Goal: Transaction & Acquisition: Purchase product/service

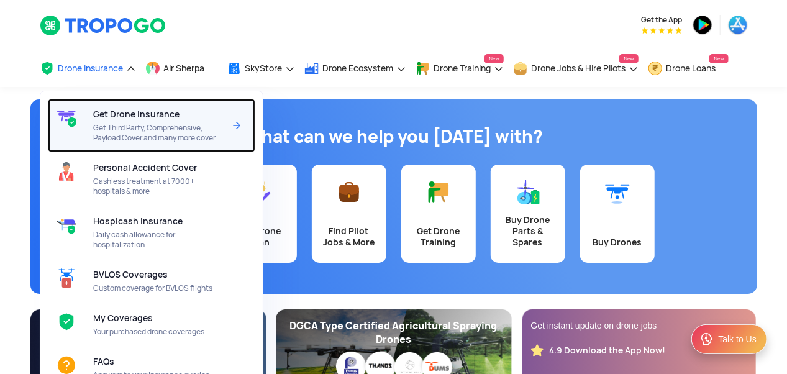
click at [148, 132] on span "Get Third Party, Comprehensive, Payload Cover and many more cover" at bounding box center [158, 133] width 131 height 20
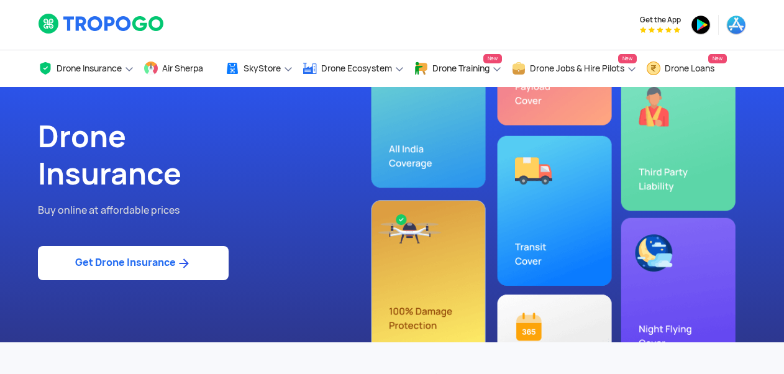
click at [145, 272] on link "Get Drone Insurance" at bounding box center [133, 263] width 191 height 34
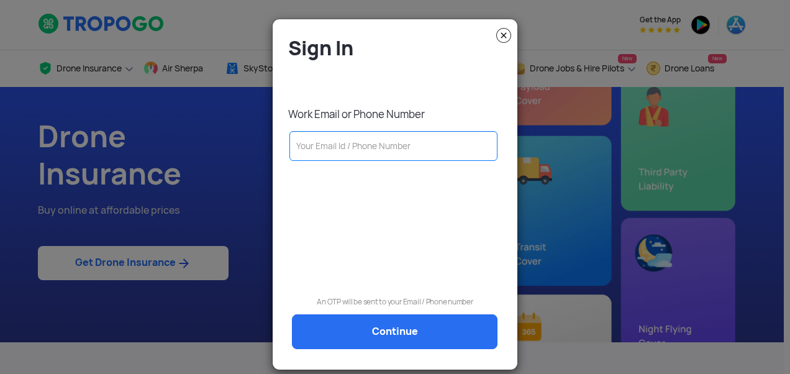
click at [349, 152] on input "text" at bounding box center [393, 146] width 208 height 30
click at [376, 155] on input "text" at bounding box center [393, 146] width 208 height 30
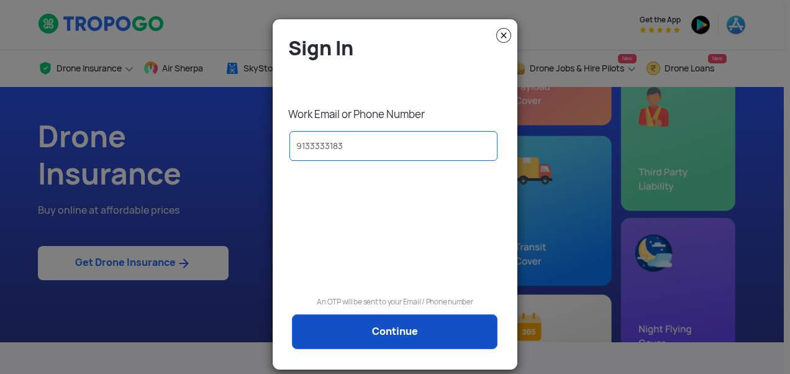
type input "9133333183"
click at [373, 335] on link "Continue" at bounding box center [395, 331] width 206 height 35
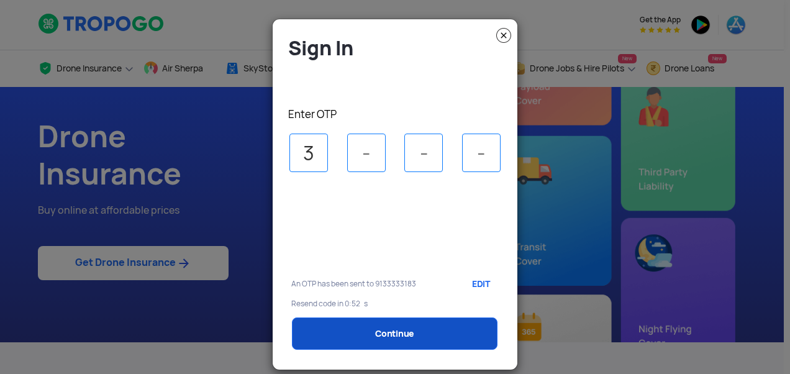
type input "3"
type input "0"
type input "1"
type input "3"
select select "1000000"
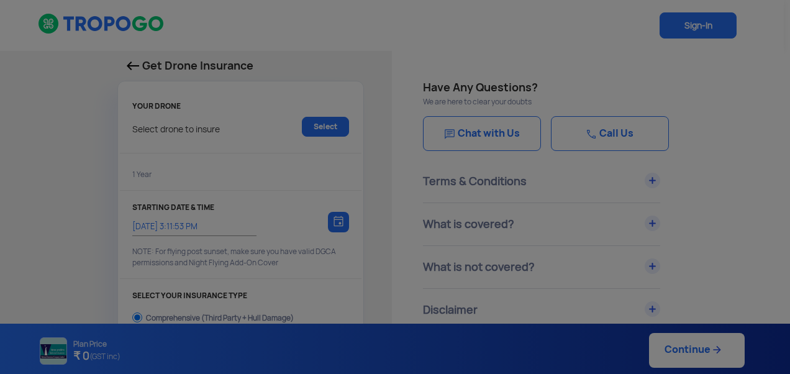
type input "29/8/2025, 3:21:00 PM"
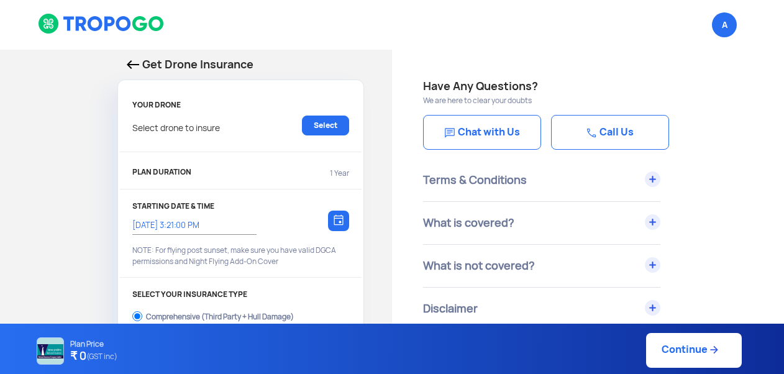
click at [36, 145] on div "Get Drone Insurance YOUR DRONE Select drone to insure Select PLAN DURATION 1 Ye…" at bounding box center [196, 370] width 392 height 640
click at [327, 127] on link "Select" at bounding box center [325, 126] width 47 height 20
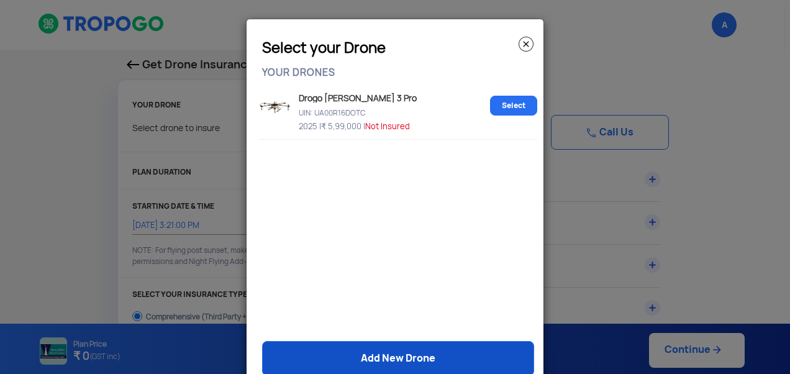
click at [389, 359] on link "Add New Drone" at bounding box center [398, 358] width 272 height 35
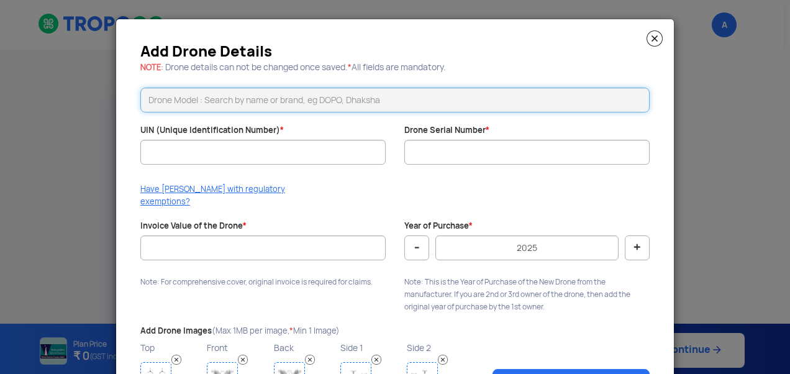
click at [203, 103] on input "text" at bounding box center [394, 100] width 509 height 25
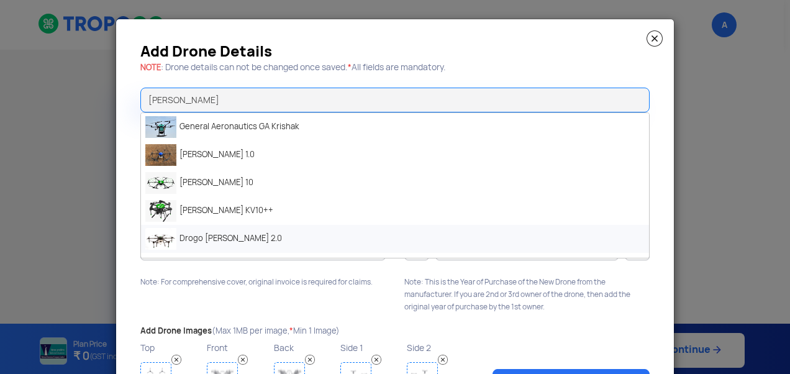
click at [232, 237] on li "Drogo Krishi 2.0" at bounding box center [395, 239] width 508 height 28
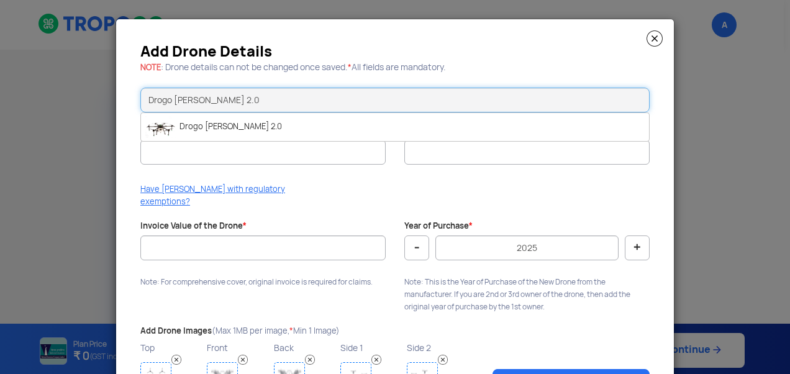
click at [232, 102] on input "Drogo Krishi 2.0" at bounding box center [394, 100] width 509 height 25
click at [92, 148] on modal-container "Add Drone Details NOTE : Drone details can not be changed once saved. * All fie…" at bounding box center [395, 187] width 790 height 374
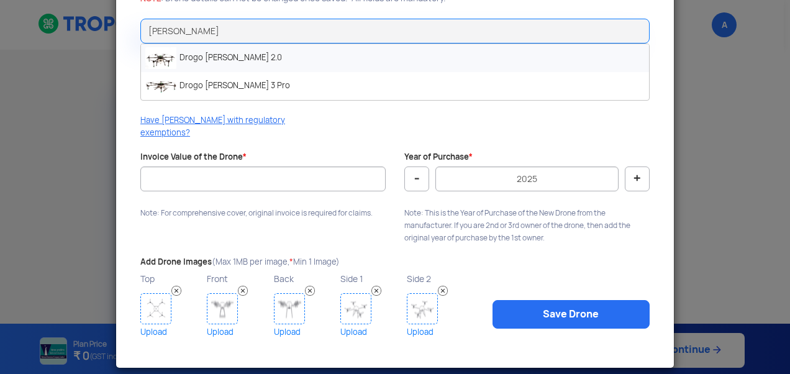
click at [230, 55] on li "Drogo Krishi 2.0" at bounding box center [395, 58] width 508 height 28
type input "Drogo Krishi 2.0"
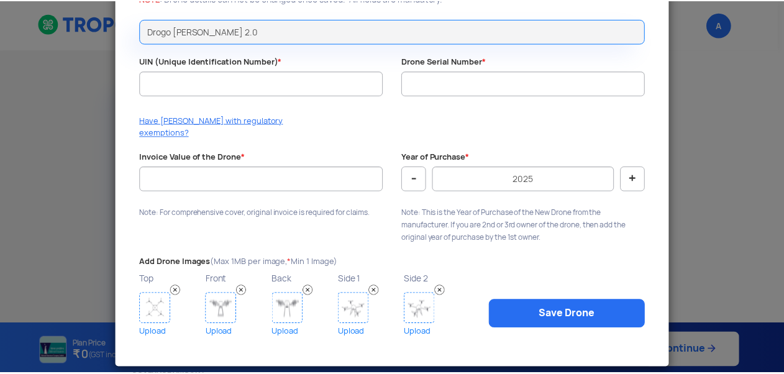
scroll to position [7, 0]
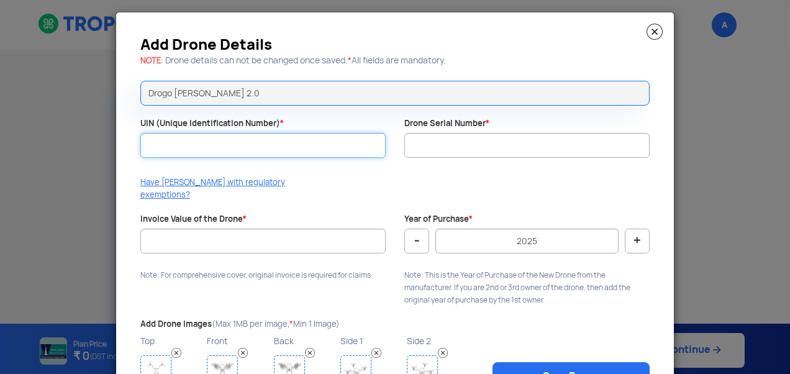
click at [263, 145] on input "UIN (Unique Identification Number) *" at bounding box center [262, 145] width 245 height 25
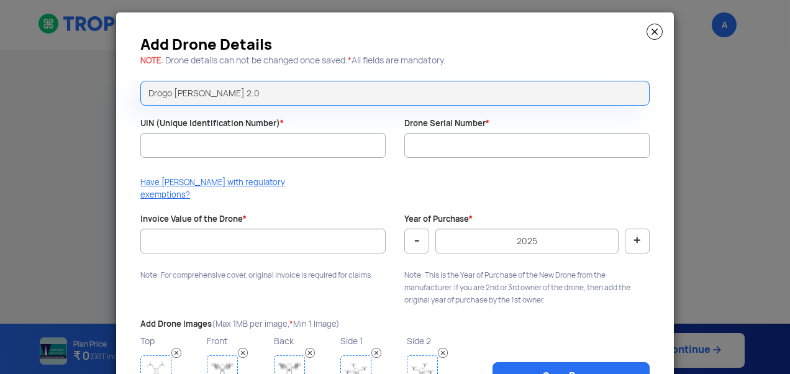
click at [651, 27] on img at bounding box center [654, 32] width 16 height 16
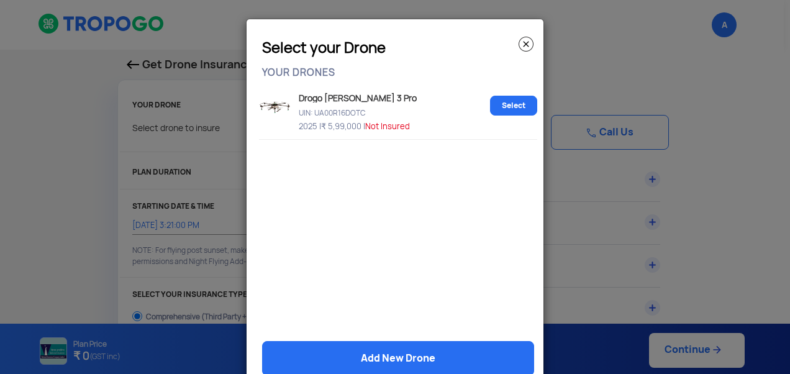
click at [522, 42] on img at bounding box center [526, 44] width 15 height 15
